Goal: Find specific page/section: Find specific page/section

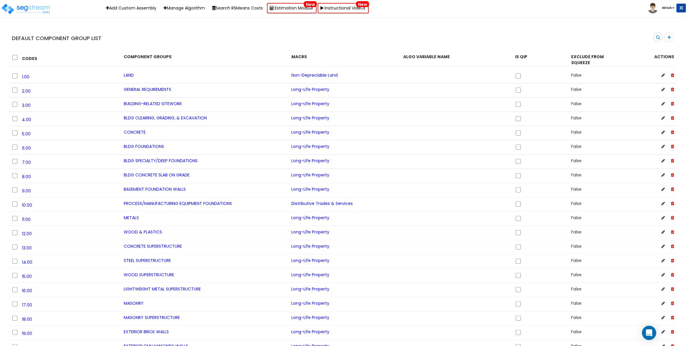
click at [207, 51] on div "0 selected Delete Edit × Delete Default Asset Class Are you sure you want to de…" at bounding box center [343, 58] width 669 height 15
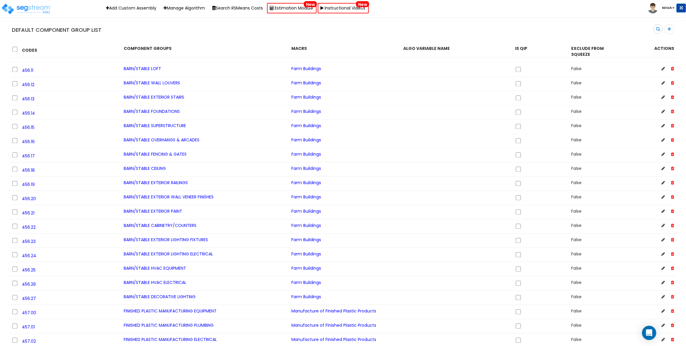
scroll to position [7422, 0]
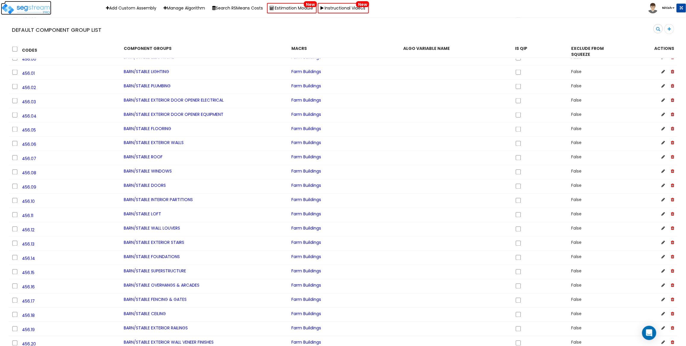
click at [35, 8] on img at bounding box center [26, 9] width 50 height 12
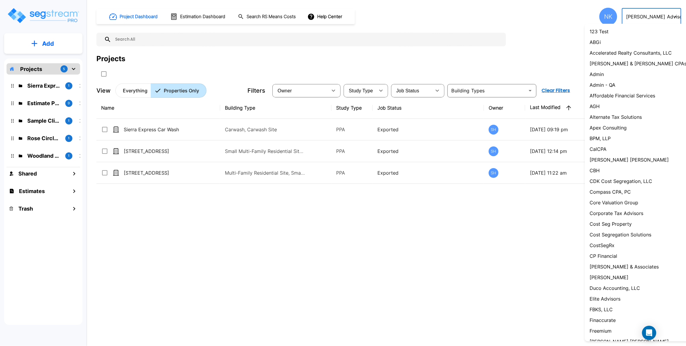
click at [641, 19] on body "× Your report is being generated. Be patient! × We're working on your Modificat…" at bounding box center [343, 173] width 686 height 346
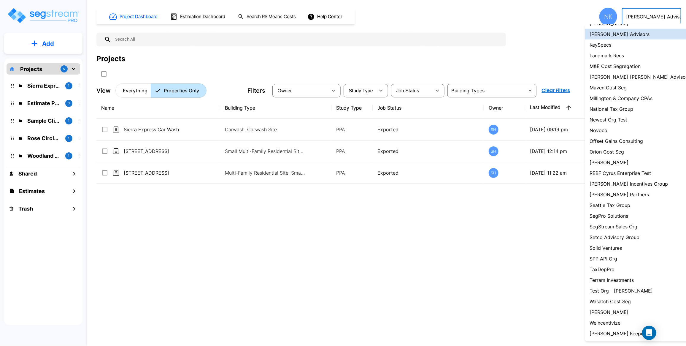
scroll to position [386, 0]
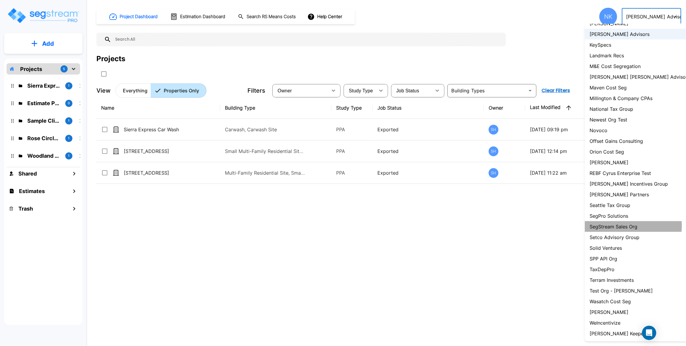
click at [621, 224] on p "SegStream Sales Org" at bounding box center [614, 226] width 48 height 7
type input "119"
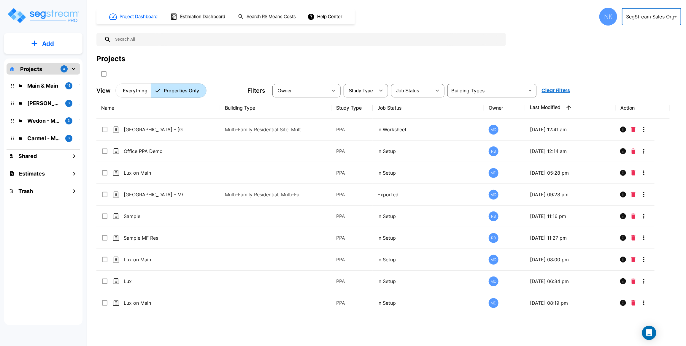
click at [603, 14] on div "NK" at bounding box center [609, 17] width 18 height 18
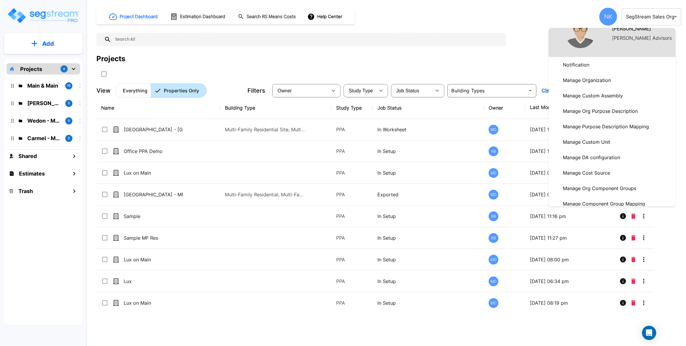
scroll to position [37, 0]
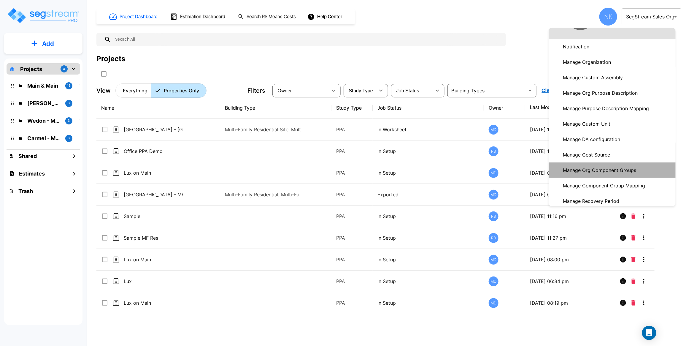
click at [594, 175] on p "Manage Org Component Groups" at bounding box center [600, 170] width 78 height 12
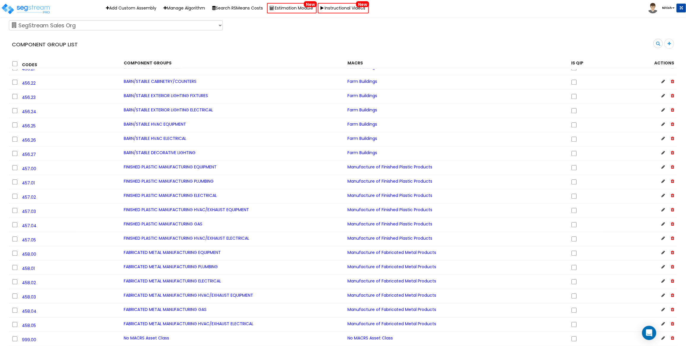
scroll to position [7783, 0]
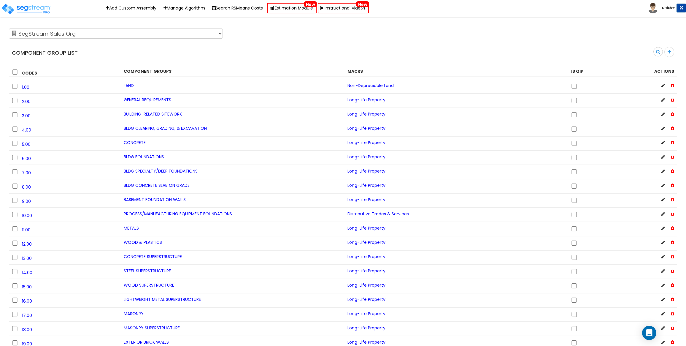
scroll to position [7783, 0]
